Goal: Find specific page/section: Find specific page/section

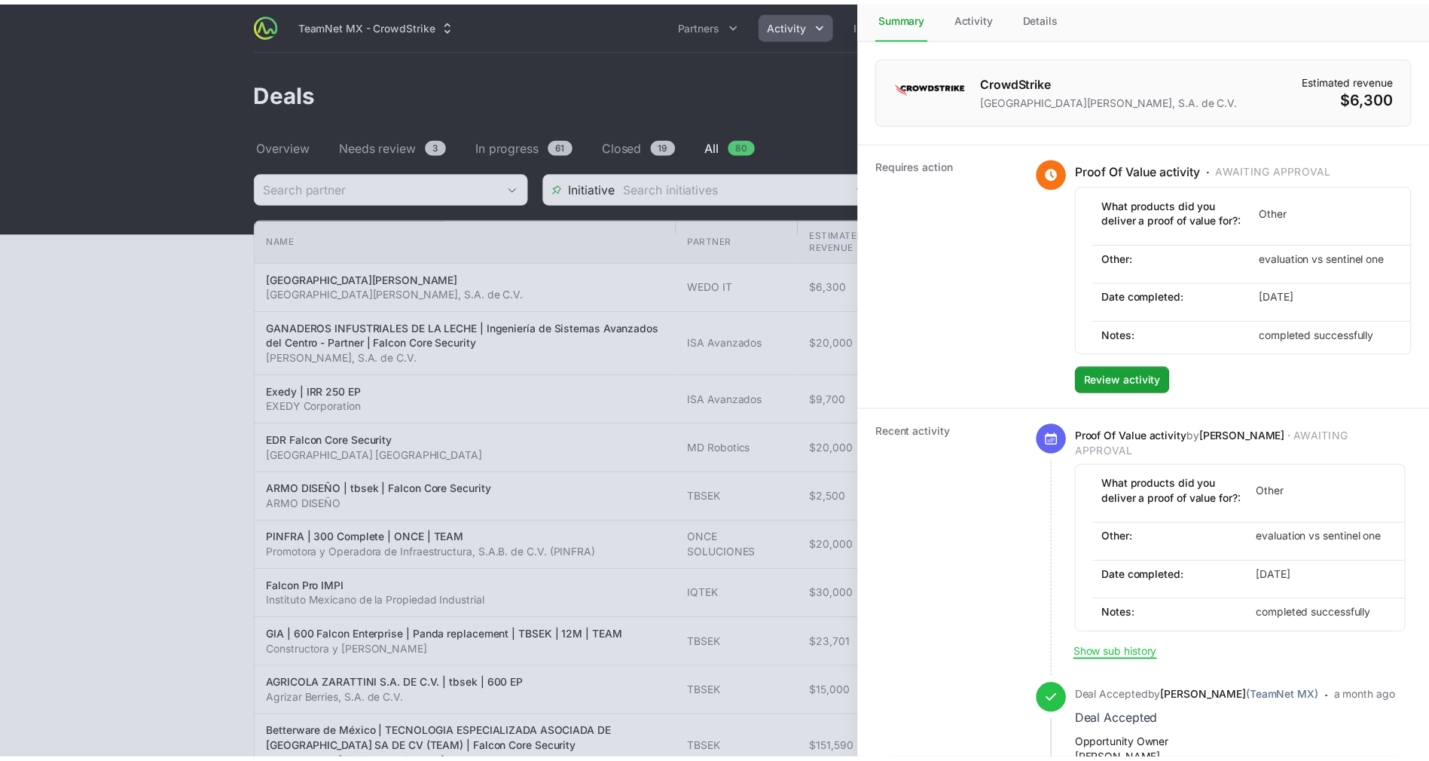
scroll to position [191, 0]
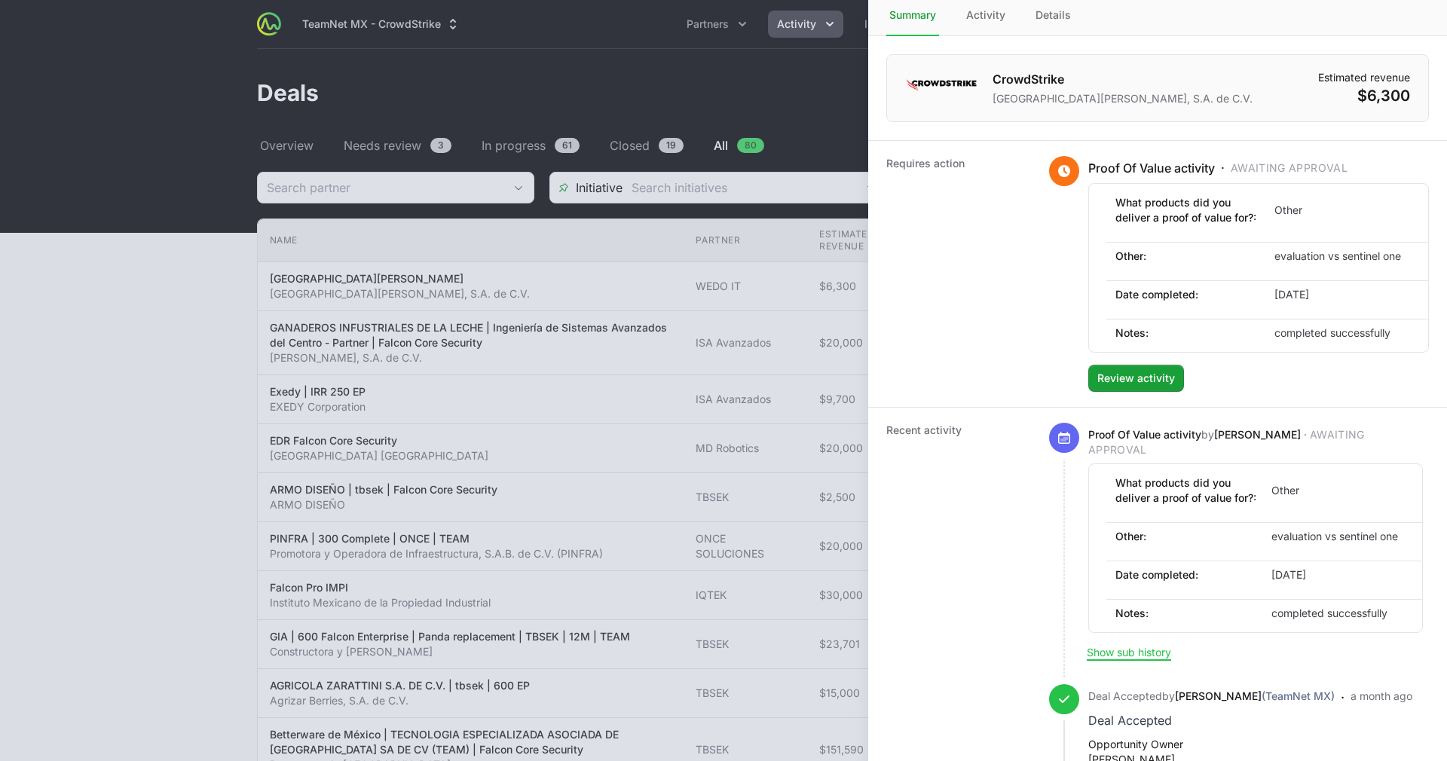
click at [628, 367] on div at bounding box center [723, 380] width 1447 height 761
